Goal: Navigation & Orientation: Understand site structure

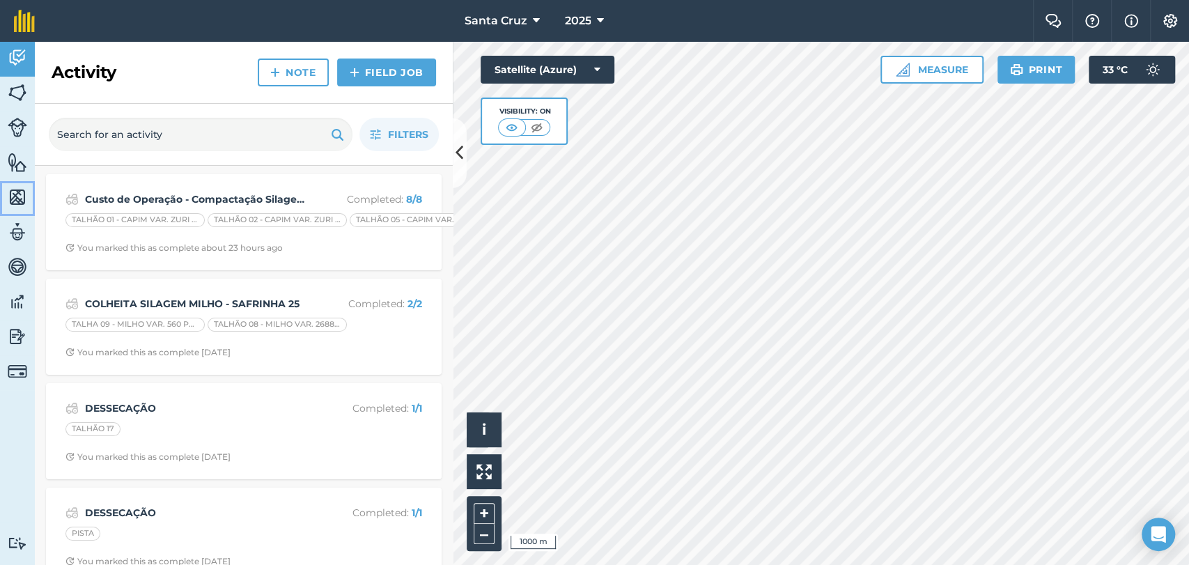
click at [17, 190] on img at bounding box center [18, 197] width 20 height 21
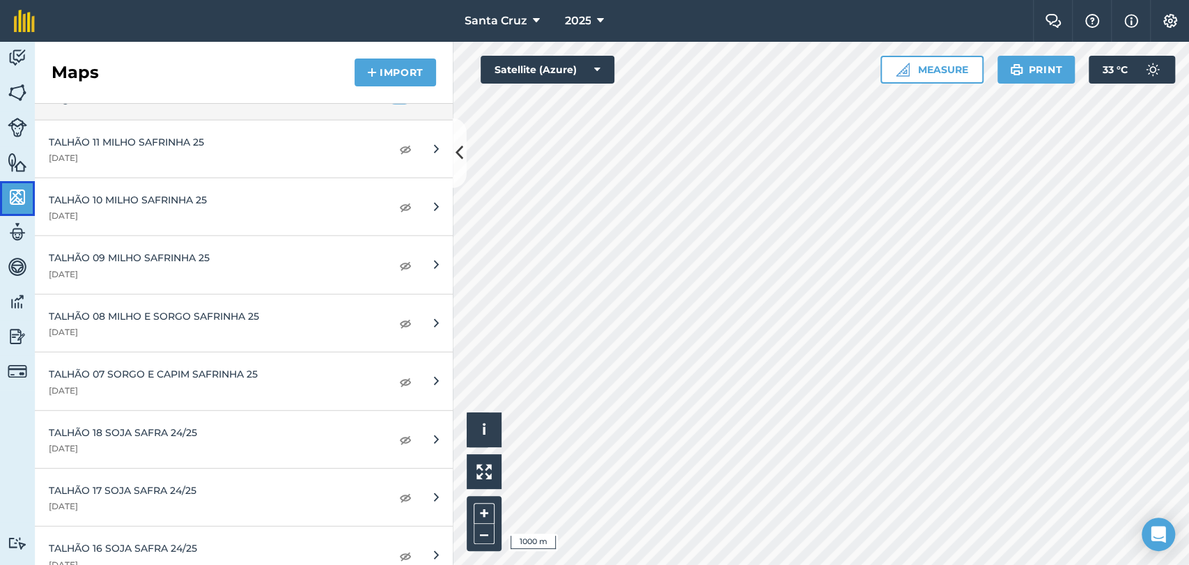
scroll to position [5884, 0]
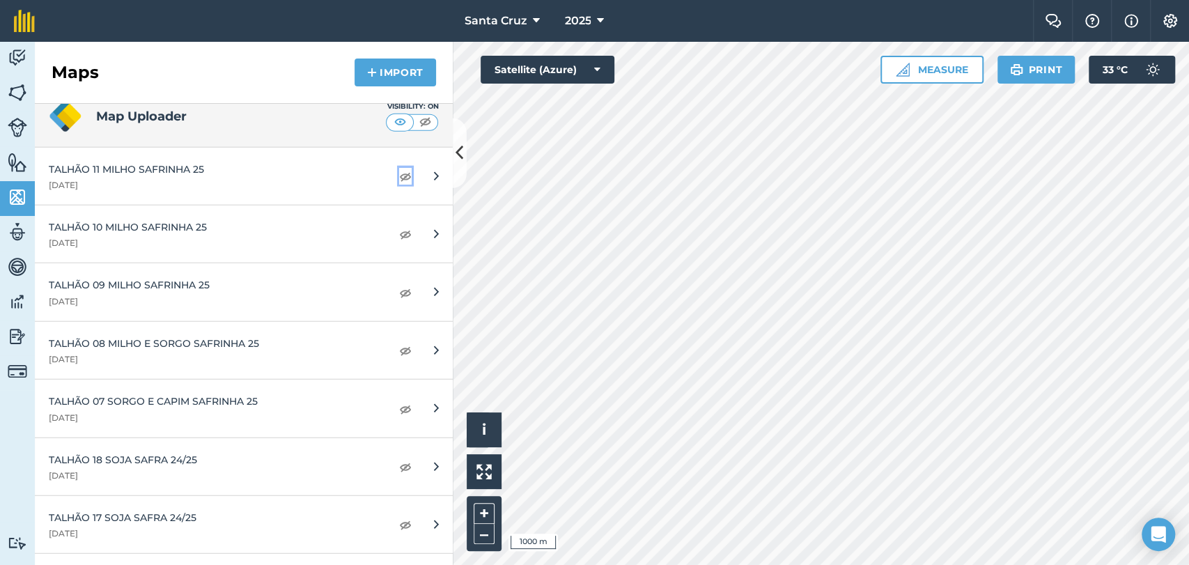
click at [399, 168] on img at bounding box center [405, 176] width 13 height 17
click at [399, 226] on img at bounding box center [405, 234] width 13 height 17
click at [28, 59] on link "Activity" at bounding box center [17, 59] width 35 height 35
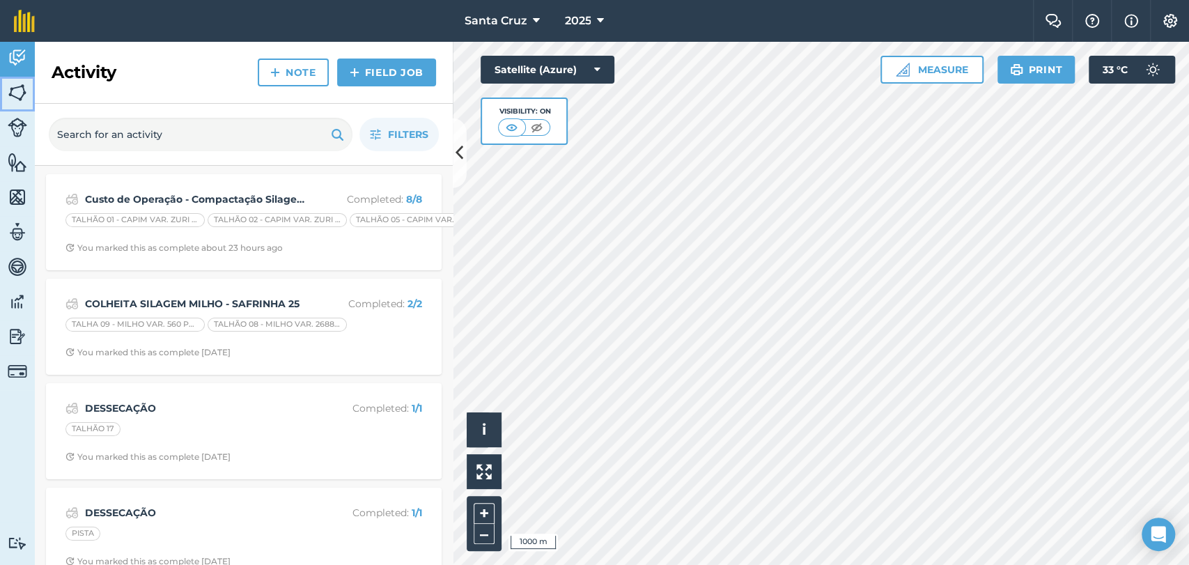
click at [10, 96] on img at bounding box center [18, 92] width 20 height 21
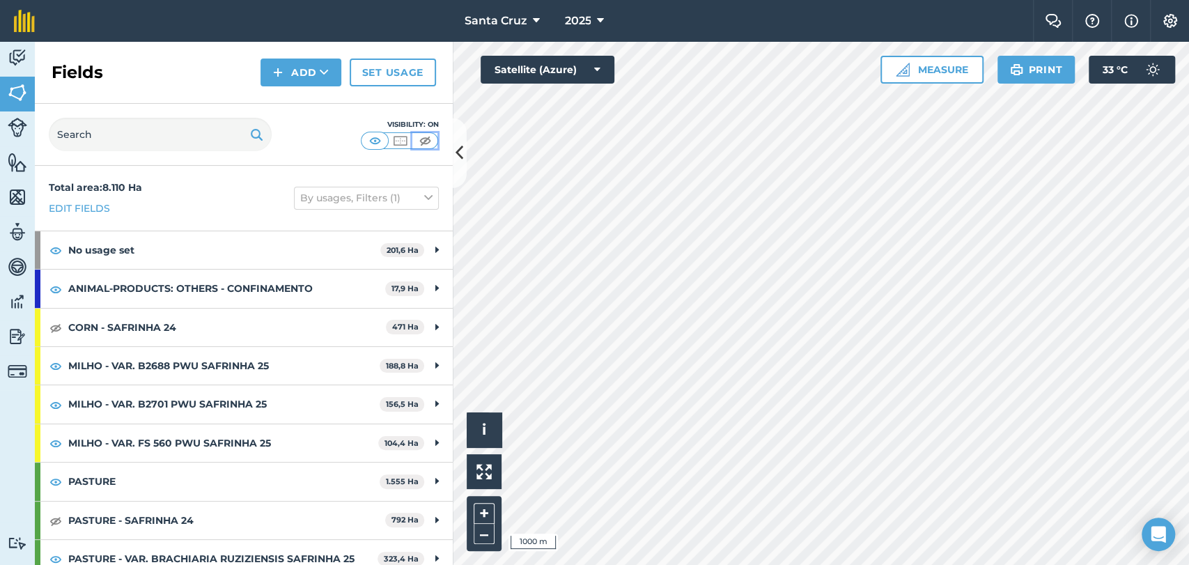
click at [418, 140] on img at bounding box center [425, 141] width 17 height 14
drag, startPoint x: 11, startPoint y: 191, endPoint x: 16, endPoint y: 198, distance: 8.5
click at [11, 191] on img at bounding box center [18, 197] width 20 height 21
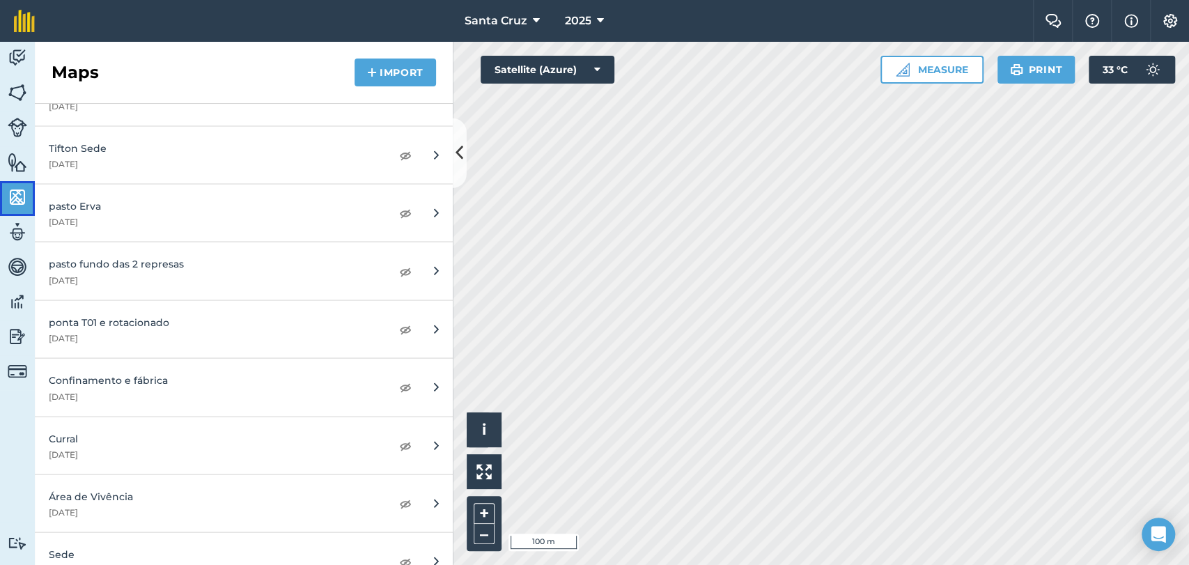
scroll to position [5651, 0]
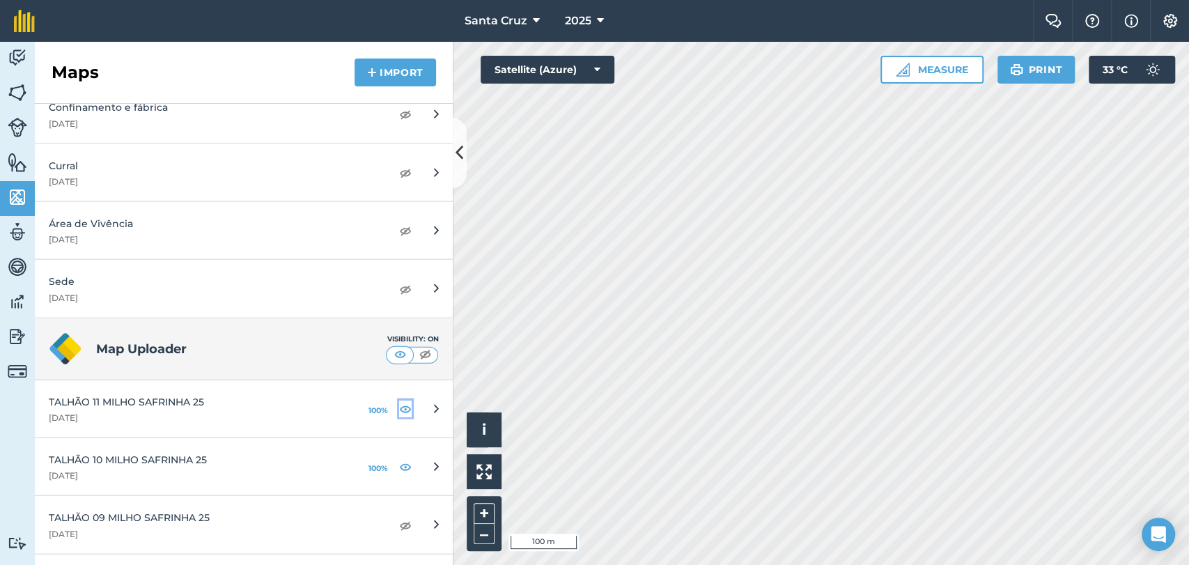
click at [399, 401] on img at bounding box center [405, 409] width 13 height 17
click at [15, 52] on img at bounding box center [18, 57] width 20 height 21
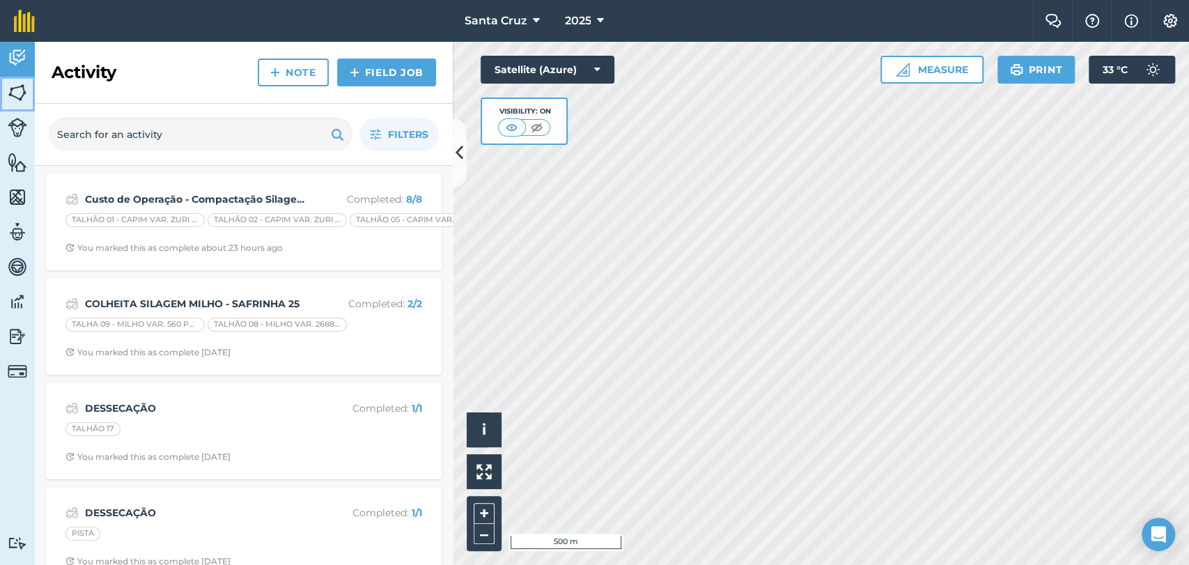
click at [12, 86] on img at bounding box center [18, 92] width 20 height 21
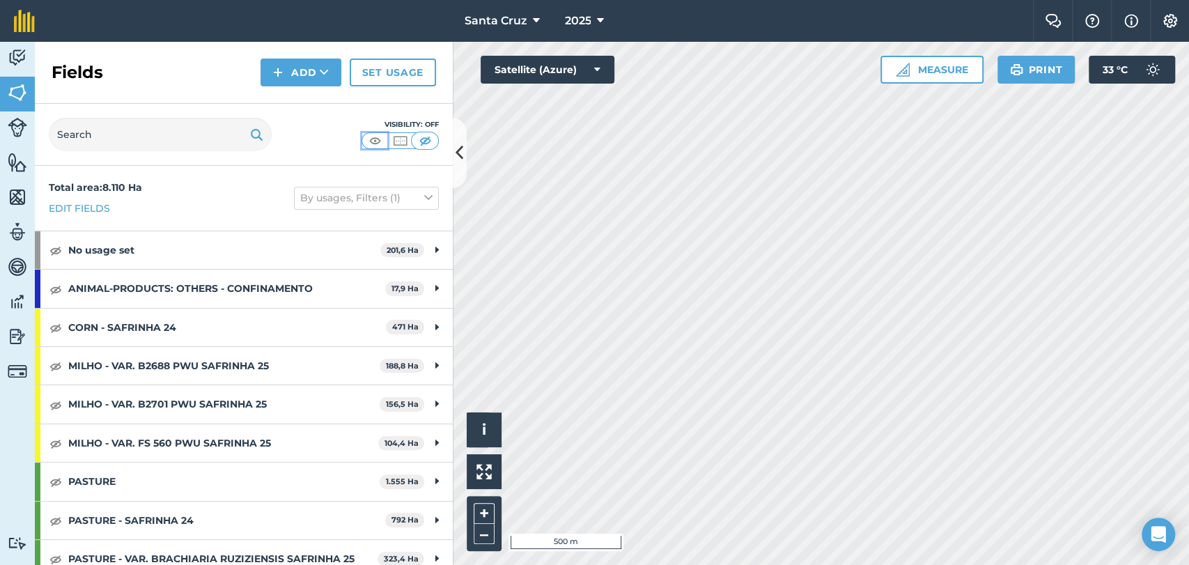
click at [373, 137] on img at bounding box center [374, 141] width 17 height 14
click at [17, 192] on img at bounding box center [18, 197] width 20 height 21
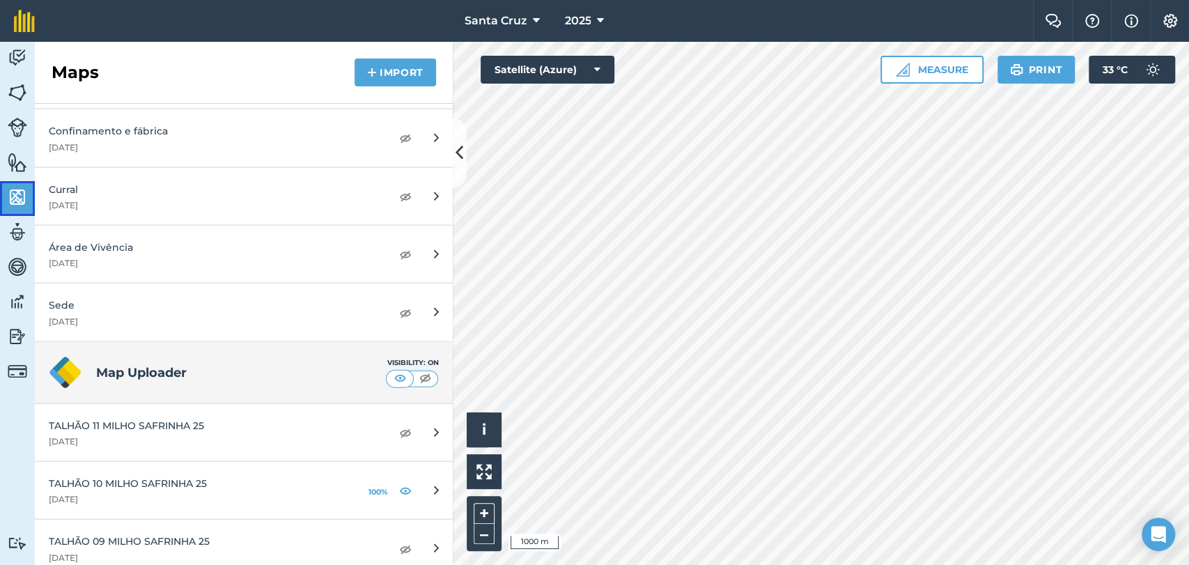
scroll to position [5651, 0]
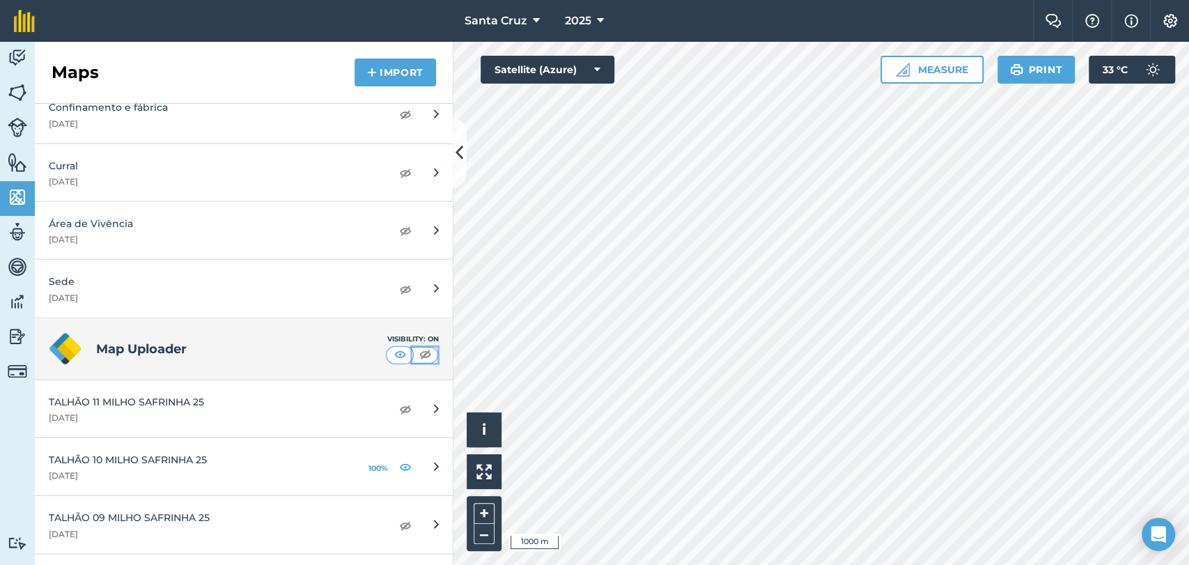
click at [417, 348] on img at bounding box center [425, 355] width 17 height 14
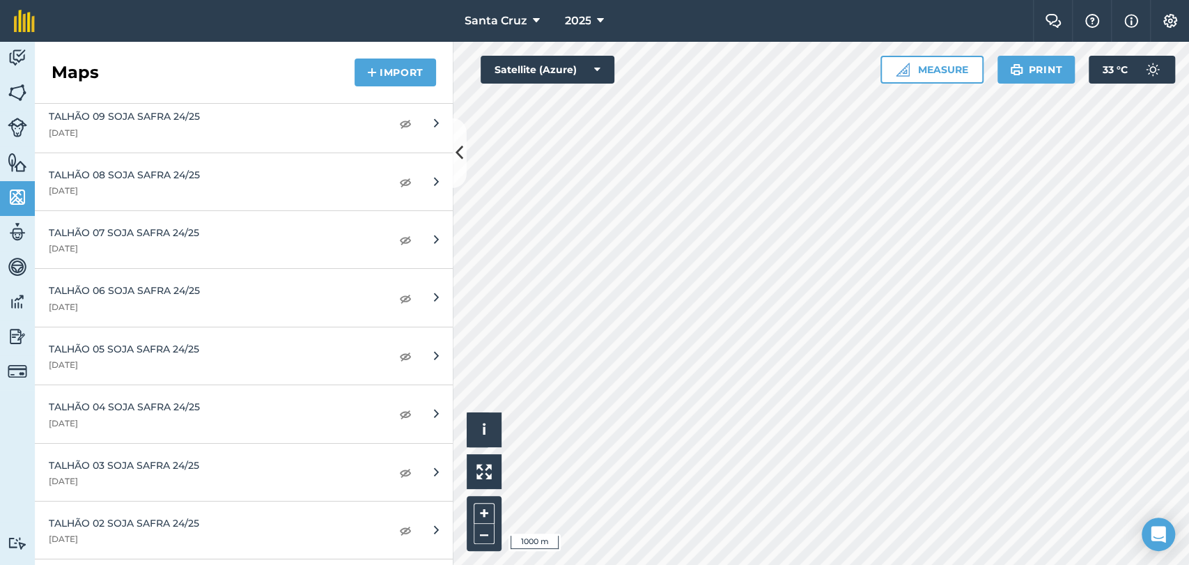
scroll to position [6735, 0]
